Goal: Complete application form

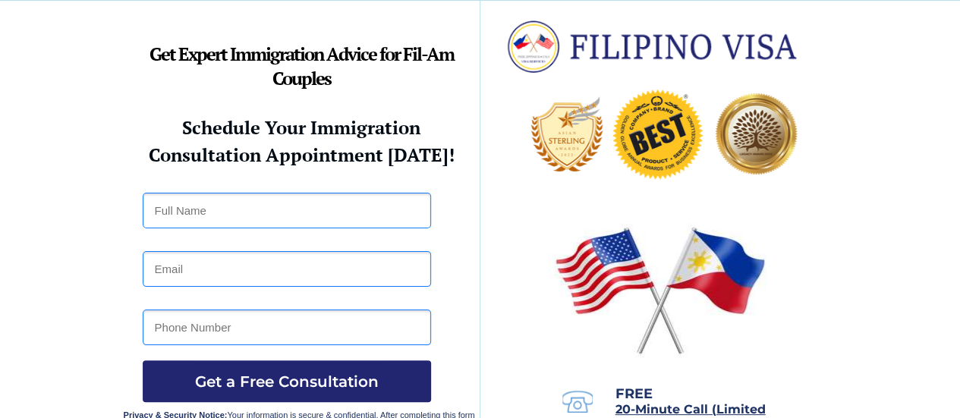
click at [322, 216] on input "text" at bounding box center [287, 211] width 288 height 36
type input "Roberto G ACHARON"
type input "robertacharon1972@gmail.com"
type input "6468089600"
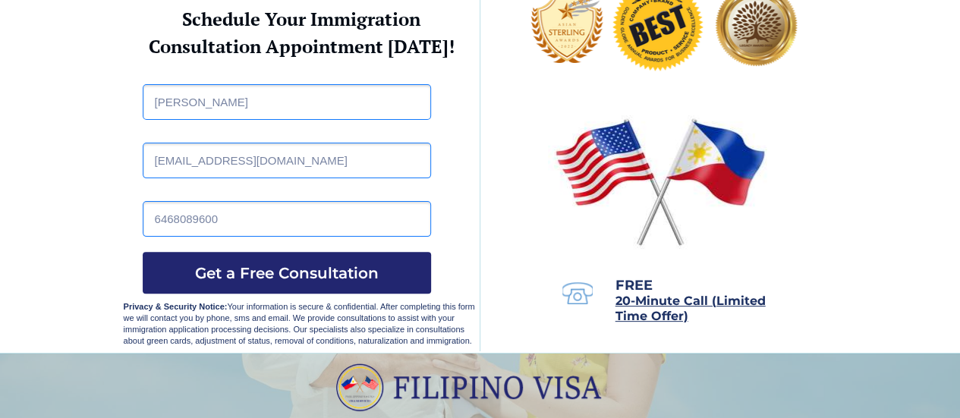
scroll to position [112, 0]
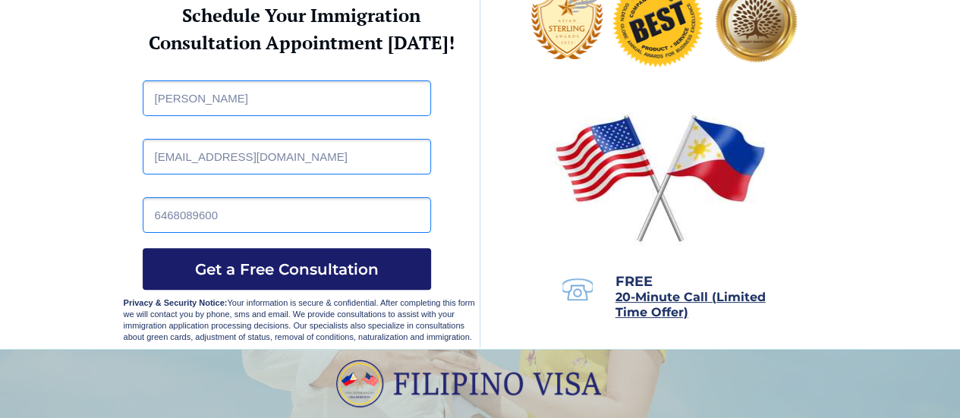
click at [283, 277] on span "Get a Free Consultation" at bounding box center [287, 269] width 288 height 18
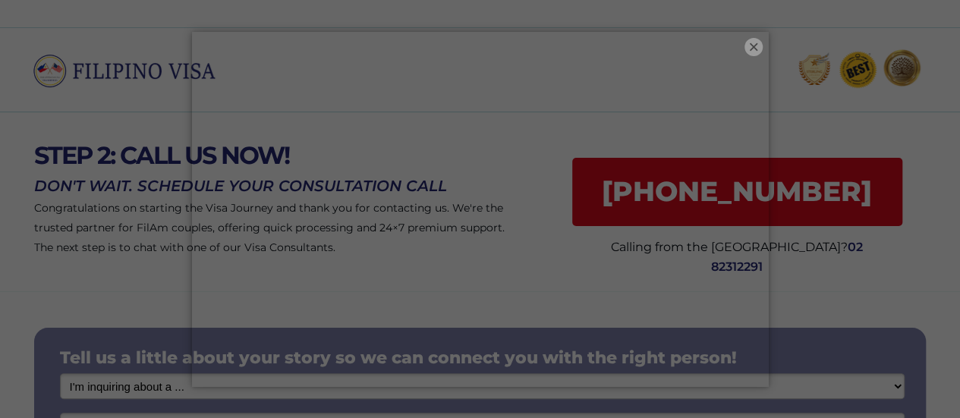
click at [751, 53] on button "×" at bounding box center [753, 47] width 18 height 18
